Goal: Transaction & Acquisition: Purchase product/service

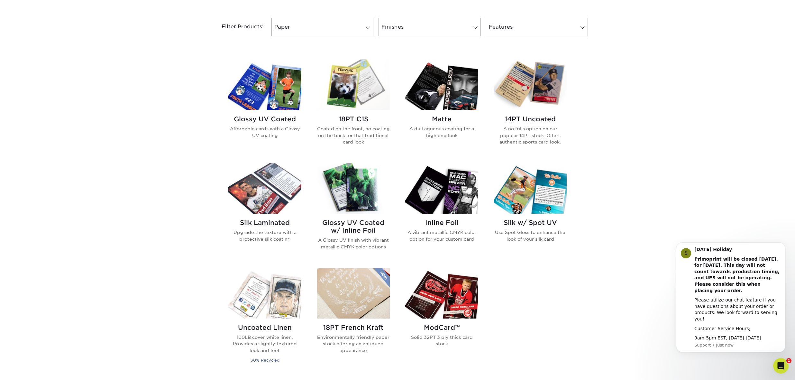
scroll to position [263, 0]
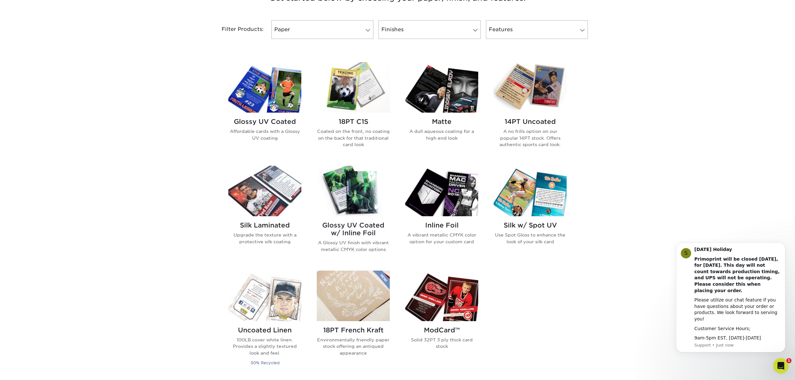
click at [516, 130] on p "A no frills option on our popular 14PT stock. Offers authentic sports card look." at bounding box center [530, 138] width 73 height 20
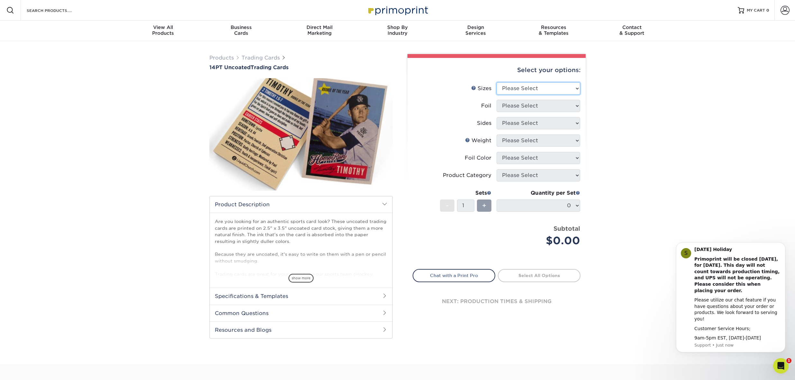
select select "2.50x3.50"
click option "2.5" x 3.5"" at bounding box center [0, 0] width 0 height 0
select select "0"
select select "13abbda7-1d64-4f25-8bb2-c179b224825d"
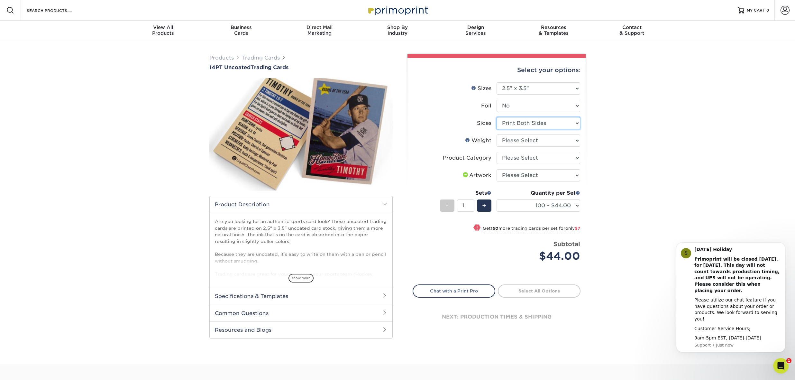
scroll to position [2, 0]
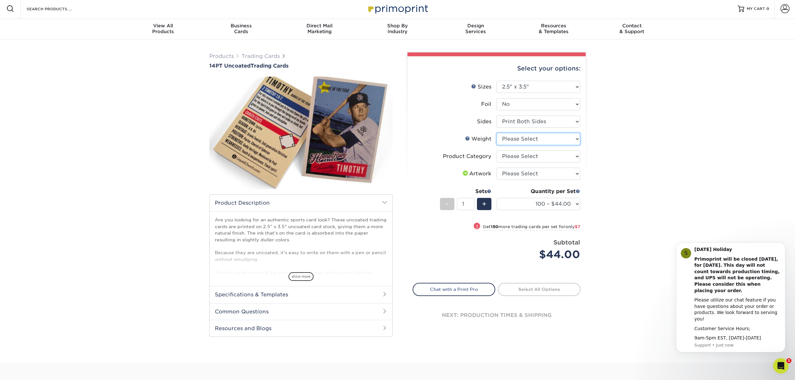
select select "14PT Uncoated"
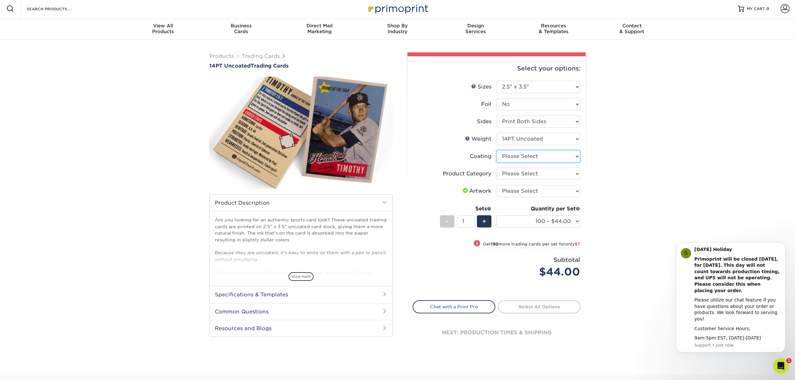
select select "3e7618de-abca-4bda-9f97-8b9129e913d8"
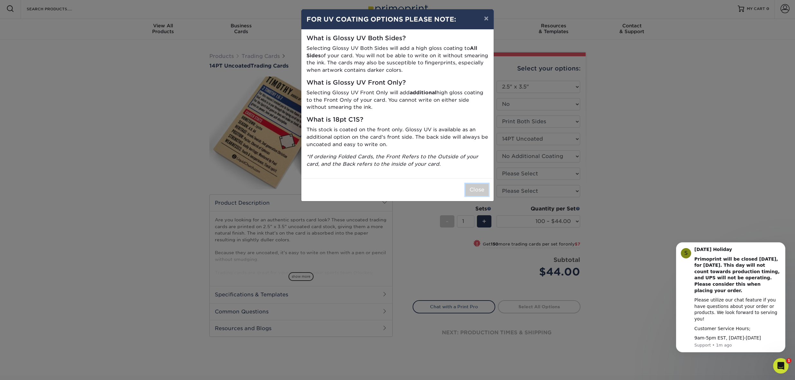
drag, startPoint x: 483, startPoint y: 188, endPoint x: 510, endPoint y: 192, distance: 26.8
click at [483, 187] on button "Close" at bounding box center [476, 190] width 23 height 12
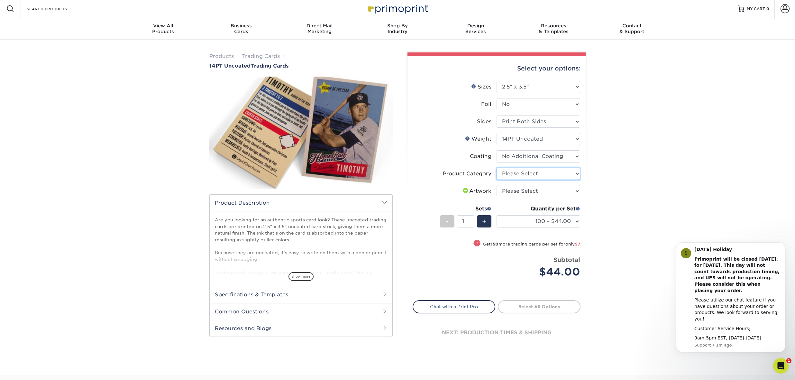
select select "c2f9bce9-36c2-409d-b101-c29d9d031e18"
click option "Trading Cards" at bounding box center [0, 0] width 0 height 0
select select "design"
click option "I need a design - $100" at bounding box center [0, 0] width 0 height 0
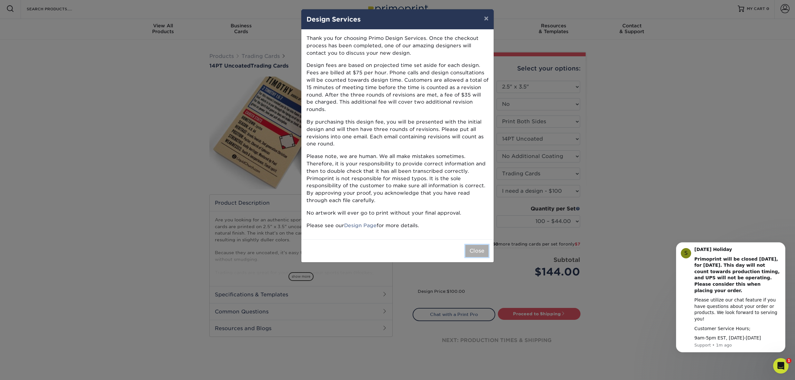
click at [482, 245] on button "Close" at bounding box center [476, 251] width 23 height 12
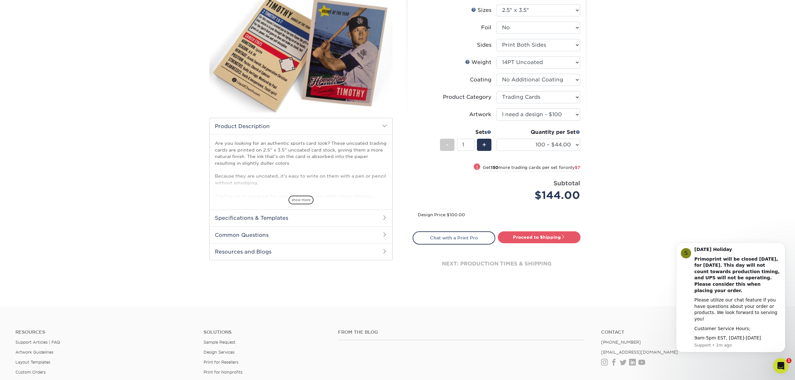
scroll to position [0, 0]
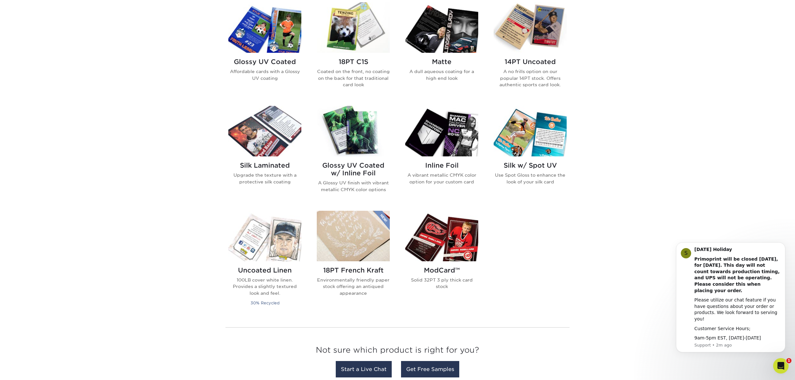
scroll to position [322, 0]
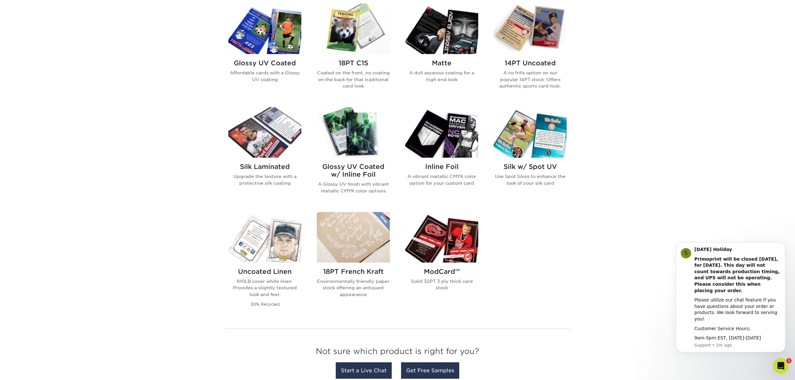
click at [464, 238] on img at bounding box center [441, 237] width 73 height 51
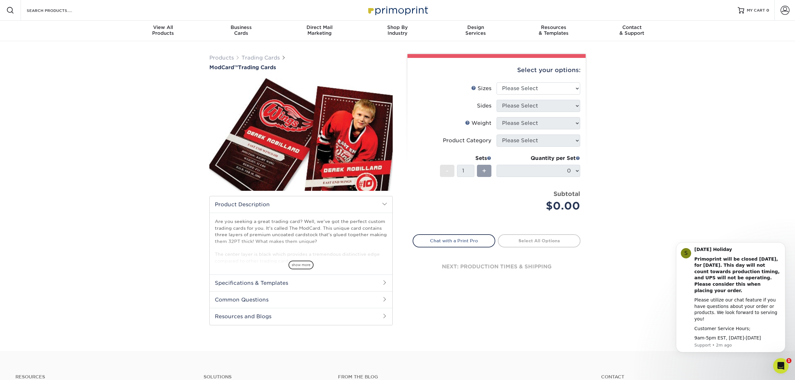
click at [144, 178] on div "Products Trading Cards ModCard™ Trading Cards show more Templates /" at bounding box center [397, 196] width 795 height 310
